Goal: Information Seeking & Learning: Check status

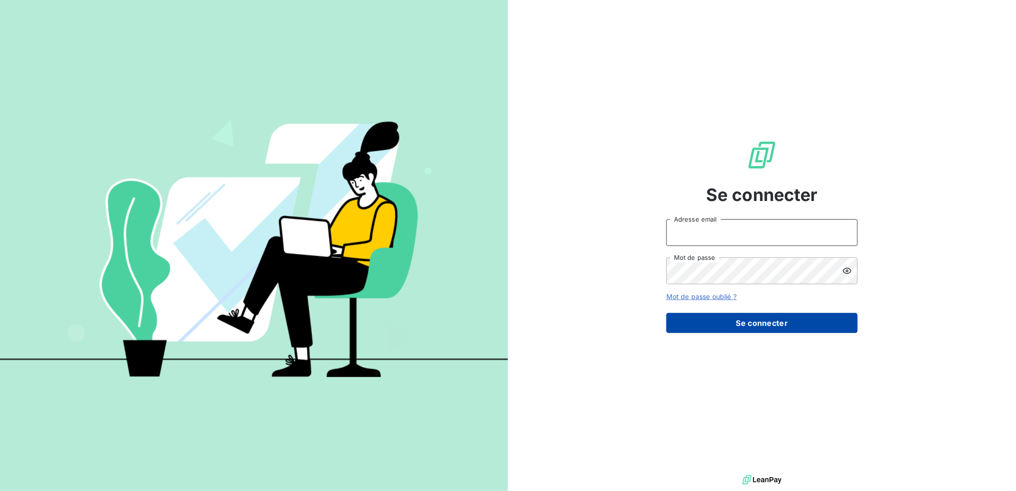
type input "[EMAIL_ADDRESS][DOMAIN_NAME]"
click at [734, 324] on button "Se connecter" at bounding box center [761, 323] width 191 height 20
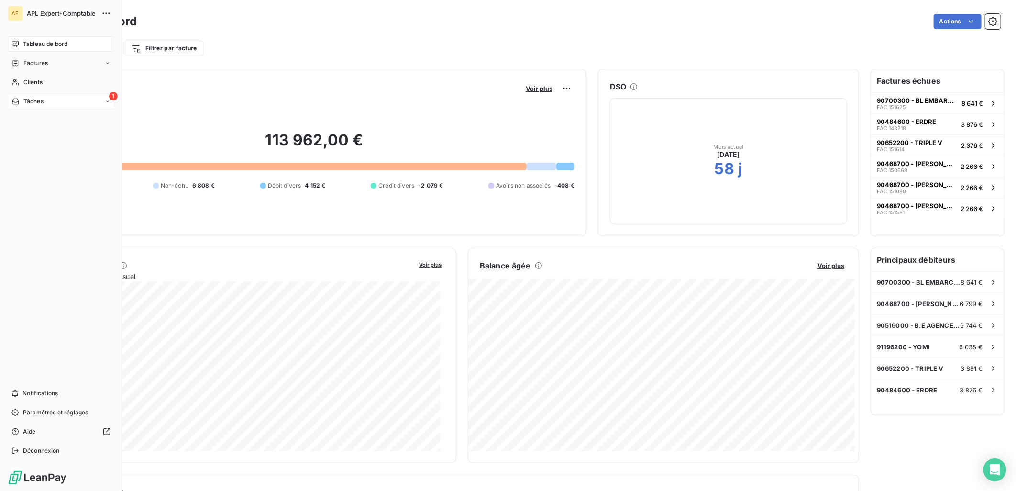
click at [22, 102] on div "Tâches" at bounding box center [27, 101] width 32 height 9
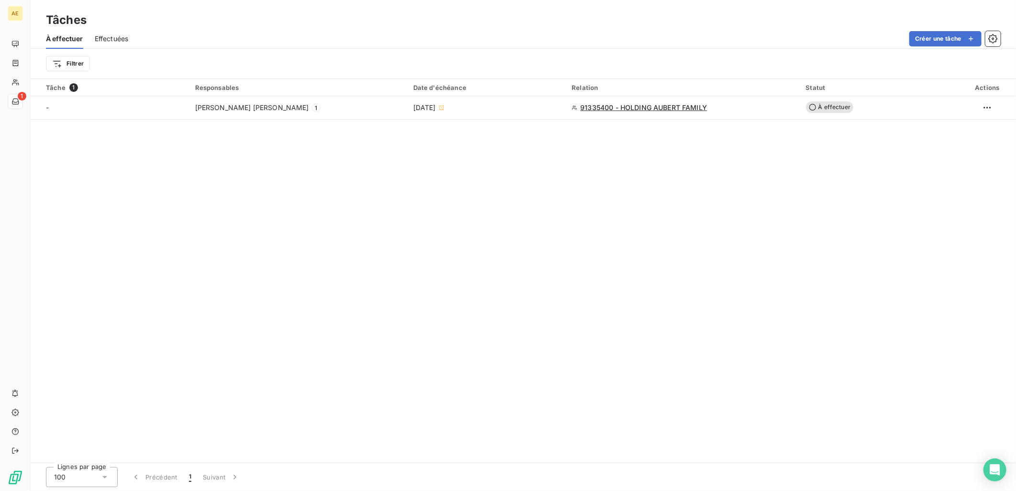
click at [442, 184] on div "Tâche 1 Responsables Date d'échéance Relation Statut Actions - [PERSON_NAME] [P…" at bounding box center [523, 271] width 985 height 384
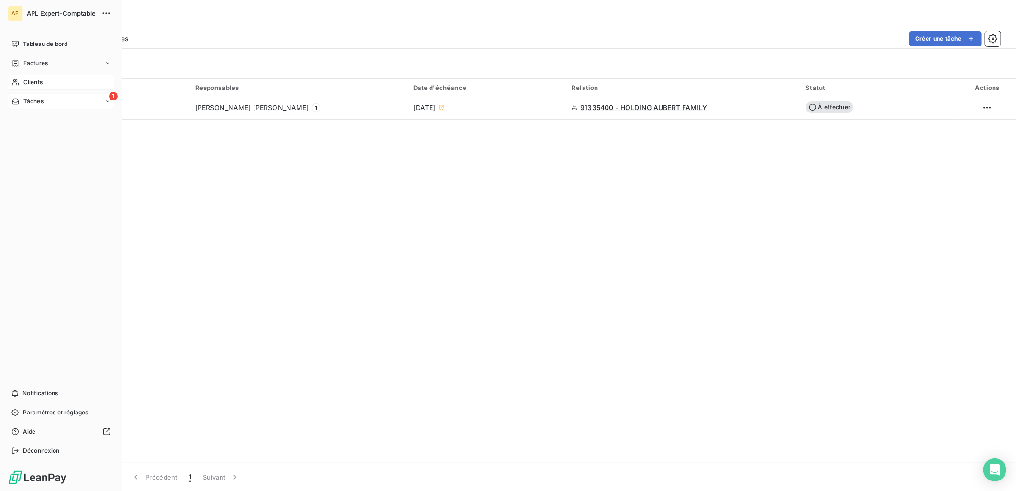
click at [34, 82] on span "Clients" at bounding box center [32, 82] width 19 height 9
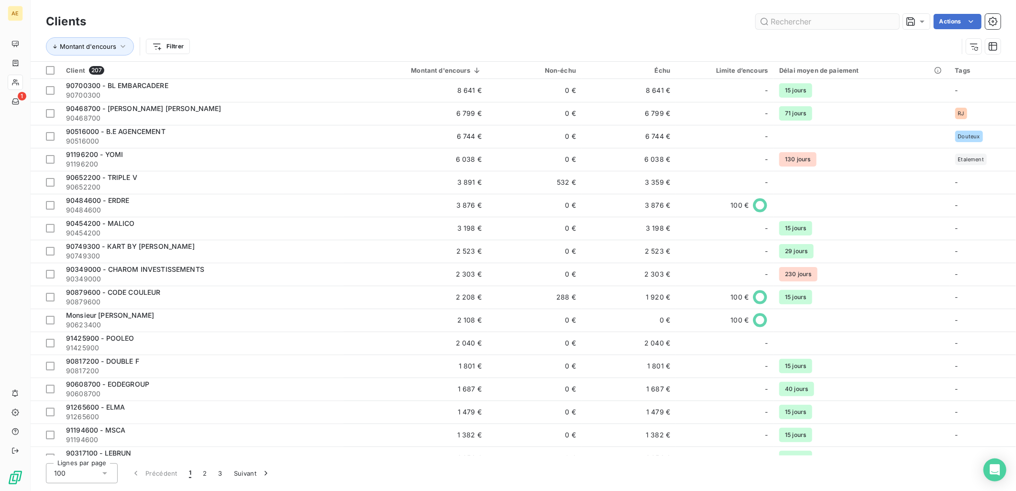
click at [837, 24] on input "text" at bounding box center [827, 21] width 143 height 15
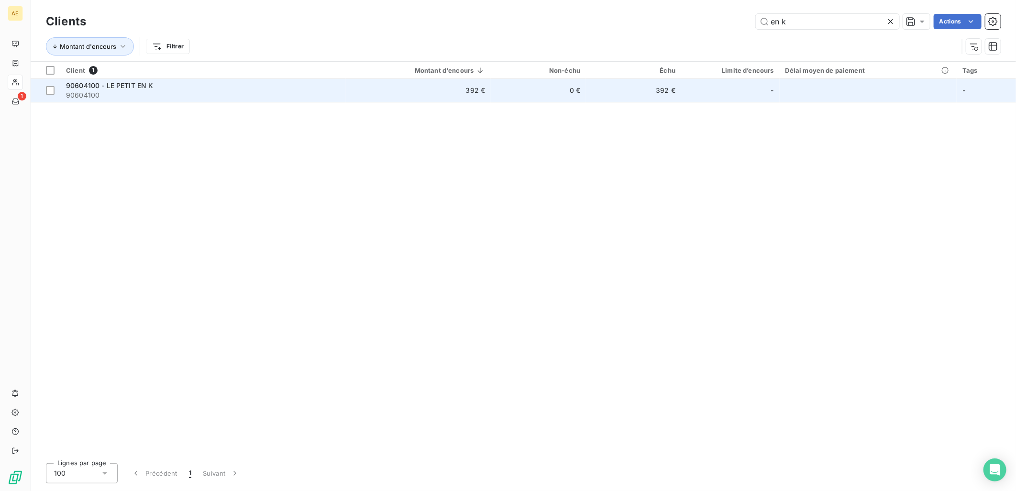
type input "en k"
click at [124, 89] on span "90604100 - LE PETIT EN K" at bounding box center [110, 85] width 88 height 8
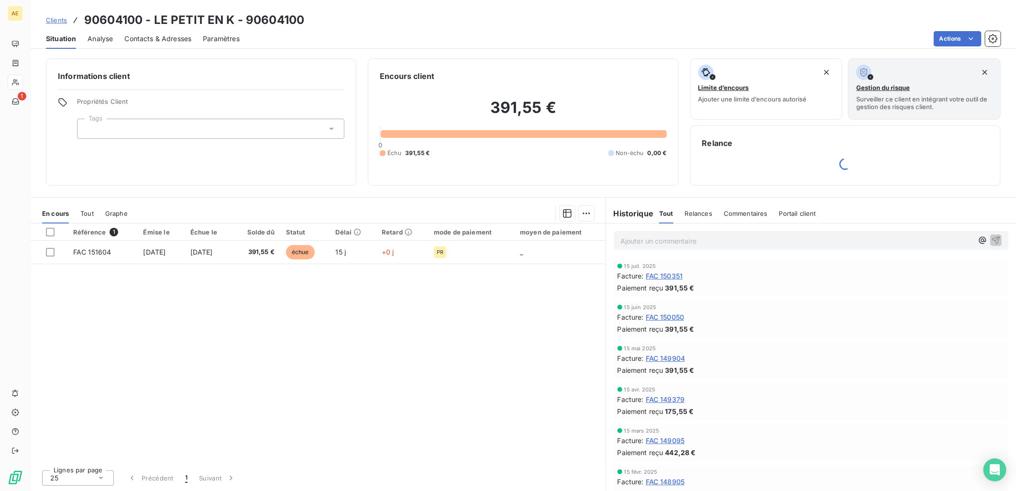
click at [86, 209] on span "Tout" at bounding box center [86, 213] width 13 height 8
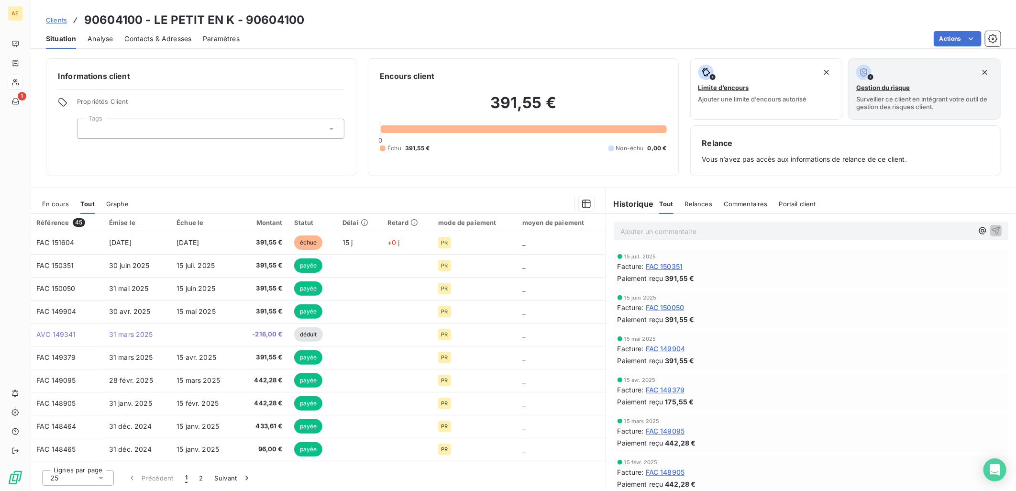
click at [562, 27] on div "Clients 90604100 - LE PETIT EN K - 90604100" at bounding box center [523, 19] width 985 height 17
